Goal: Obtain resource: Obtain resource

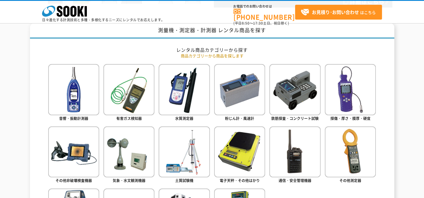
scroll to position [252, 0]
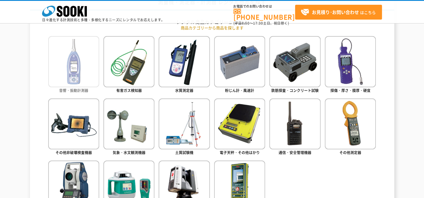
click at [84, 75] on img at bounding box center [73, 61] width 51 height 51
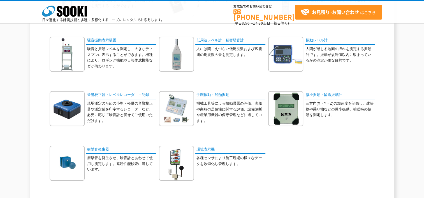
scroll to position [140, 0]
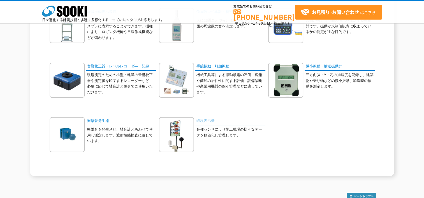
click at [210, 120] on link "環境表示機" at bounding box center [230, 121] width 70 height 8
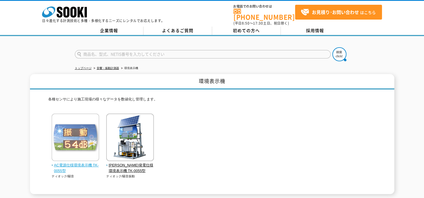
click at [82, 163] on span "AC電源仕様環境表示機 TK-0055型" at bounding box center [76, 169] width 48 height 12
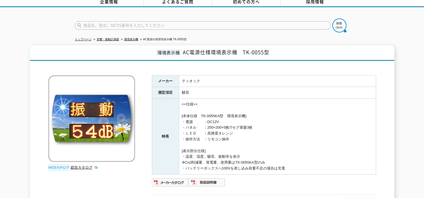
scroll to position [84, 0]
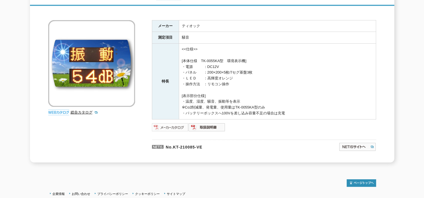
click at [177, 123] on img at bounding box center [170, 127] width 37 height 9
drag, startPoint x: 184, startPoint y: 18, endPoint x: 180, endPoint y: 20, distance: 3.7
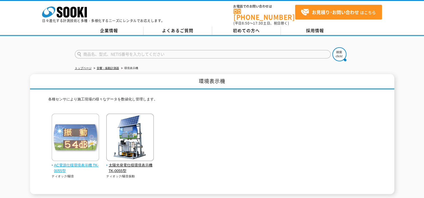
drag, startPoint x: 99, startPoint y: 113, endPoint x: 99, endPoint y: 110, distance: 3.1
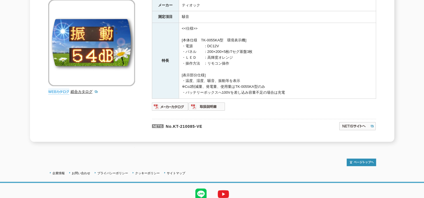
scroll to position [124, 0]
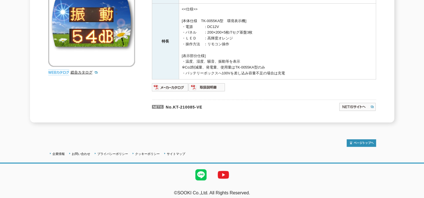
drag, startPoint x: 149, startPoint y: 83, endPoint x: 149, endPoint y: 80, distance: 3.1
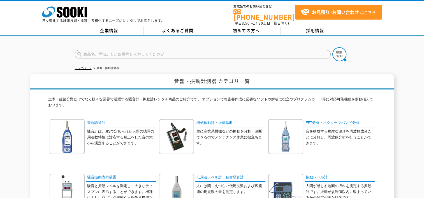
click at [126, 52] on input "text" at bounding box center [203, 54] width 256 height 8
type input "近隣"
click at [332, 47] on button at bounding box center [339, 54] width 14 height 14
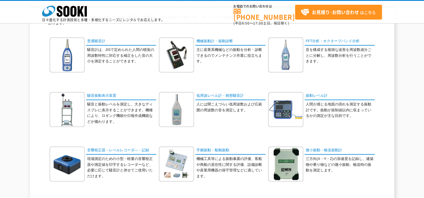
scroll to position [28, 0]
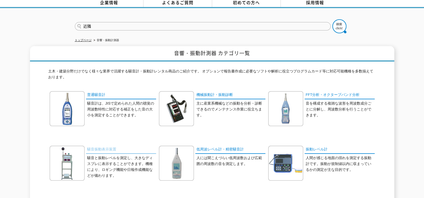
click at [105, 146] on link "騒音振動表示装置" at bounding box center [121, 150] width 70 height 8
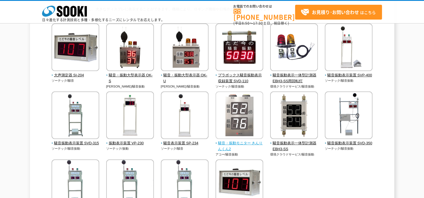
scroll to position [56, 0]
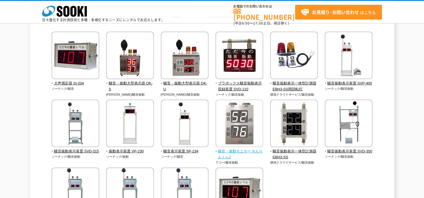
click at [245, 150] on span "騒音・振動モニター きんりんくん2" at bounding box center [239, 155] width 48 height 12
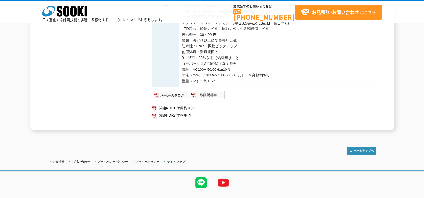
scroll to position [196, 0]
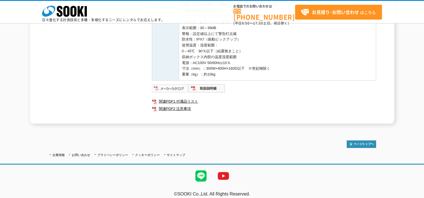
click at [169, 89] on img at bounding box center [170, 88] width 37 height 9
